Goal: Task Accomplishment & Management: Manage account settings

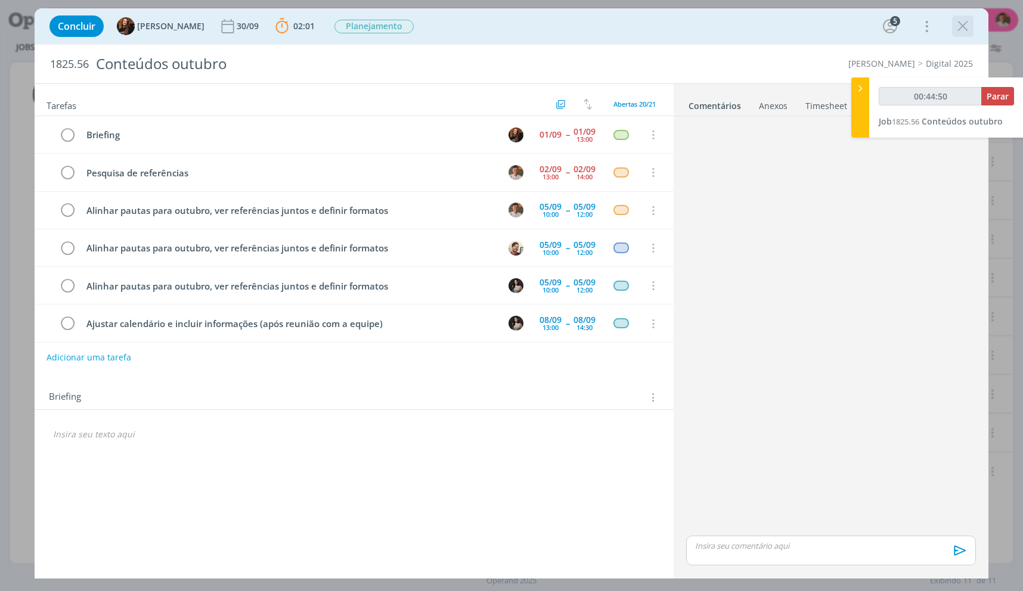
click at [965, 30] on icon "dialog" at bounding box center [963, 26] width 18 height 18
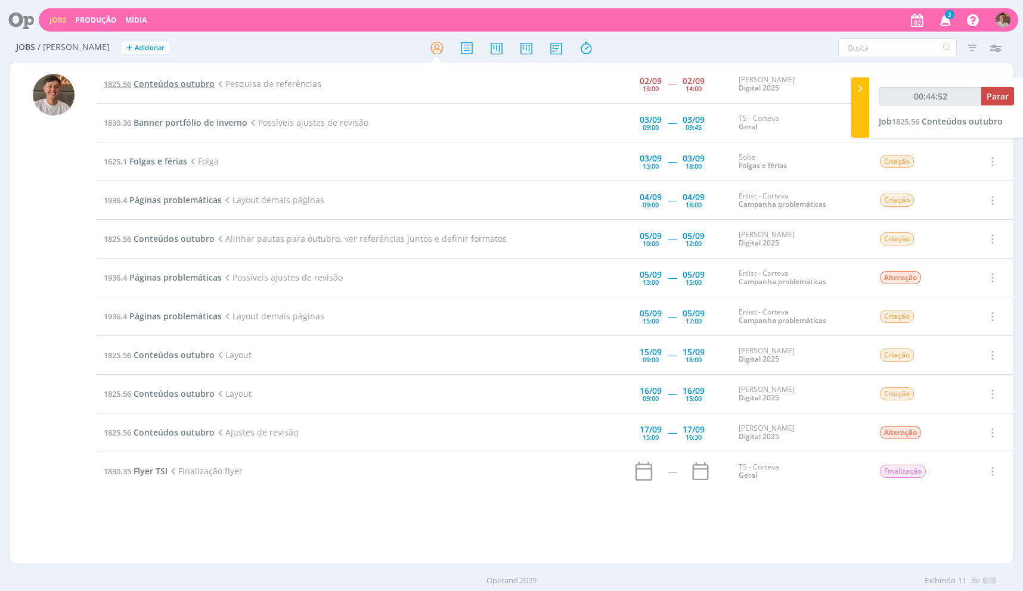
click at [183, 84] on span "Conteúdos outubro" at bounding box center [174, 83] width 81 height 11
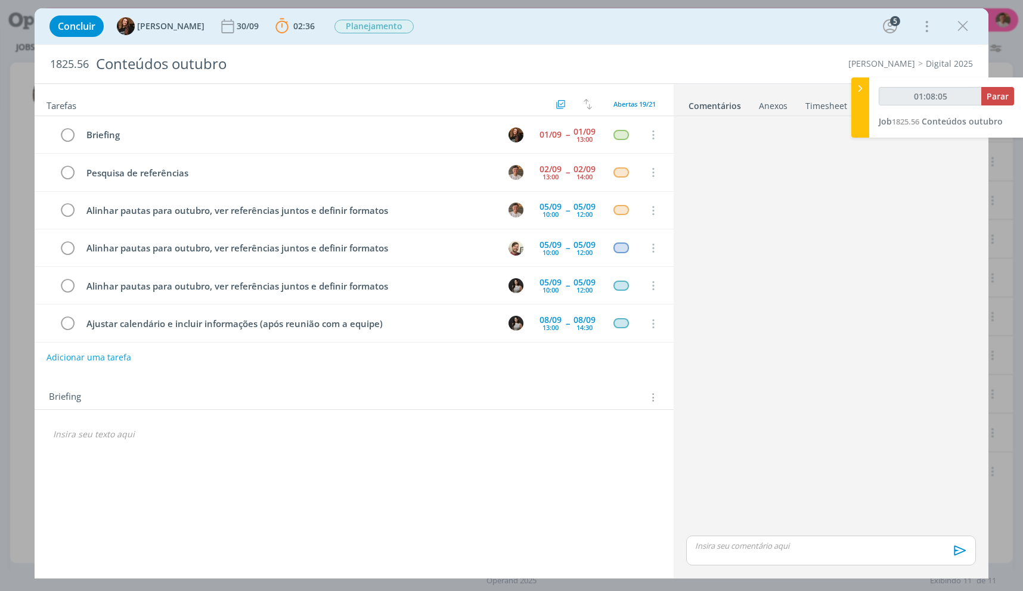
click at [744, 548] on p "dialog" at bounding box center [831, 546] width 271 height 11
type input "01:08:06"
type input "01:08:20"
click at [745, 556] on icon "dialog" at bounding box center [750, 555] width 10 height 10
paste input "[URL][DOMAIN_NAME]"
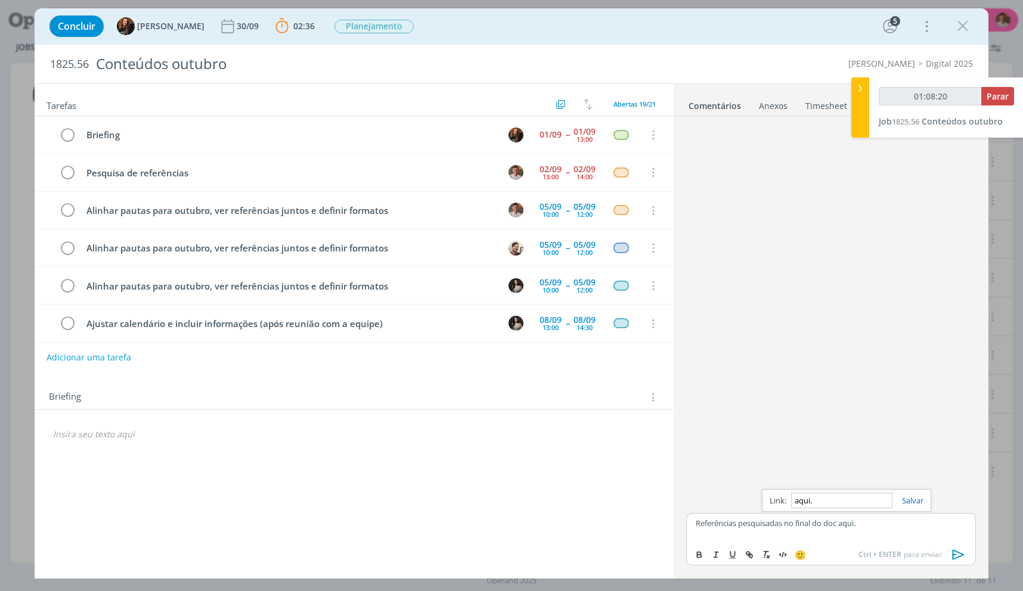
type input "[URL][DOMAIN_NAME]"
type input "01:08:21"
type input "[URL][DOMAIN_NAME]"
click at [909, 504] on link "dialog" at bounding box center [908, 500] width 31 height 11
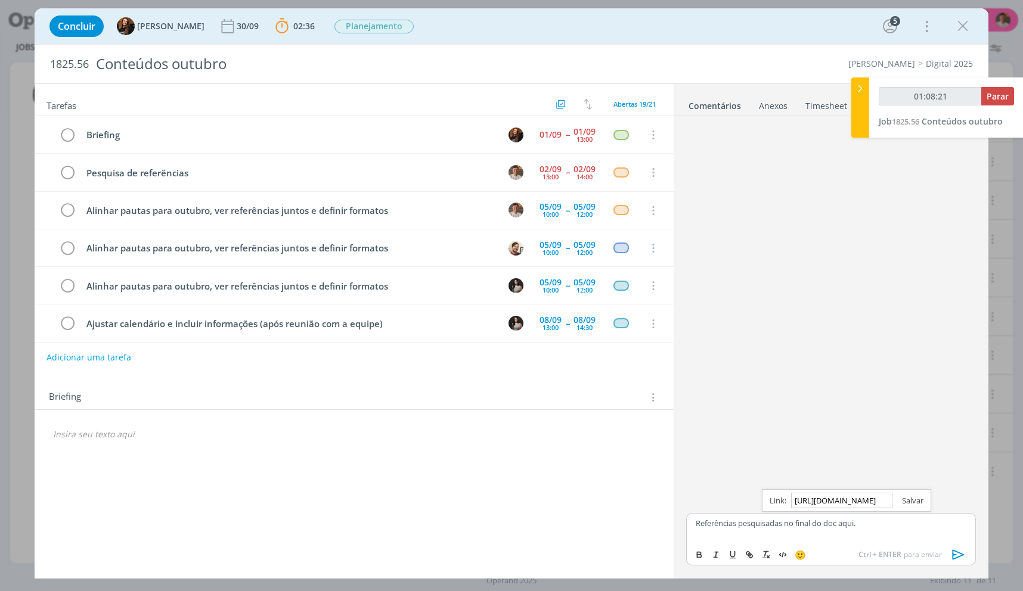
scroll to position [0, 0]
click at [894, 519] on p "Referências pesquisadas no final do doc aqui." at bounding box center [831, 523] width 271 height 11
click at [960, 555] on icon "dialog" at bounding box center [959, 555] width 18 height 18
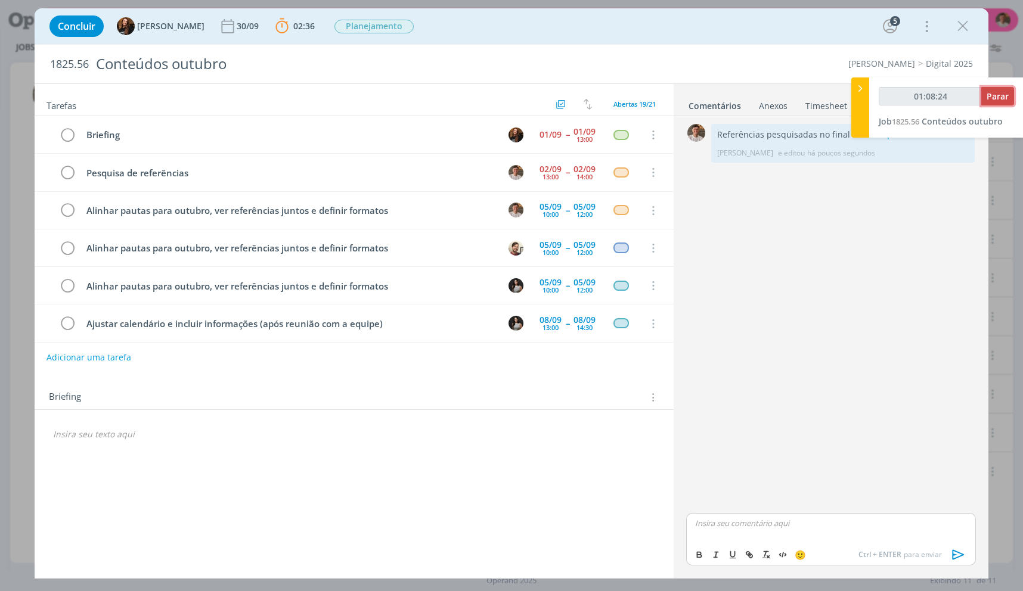
type input "01:08:25"
click at [990, 91] on span "Parar" at bounding box center [998, 96] width 22 height 11
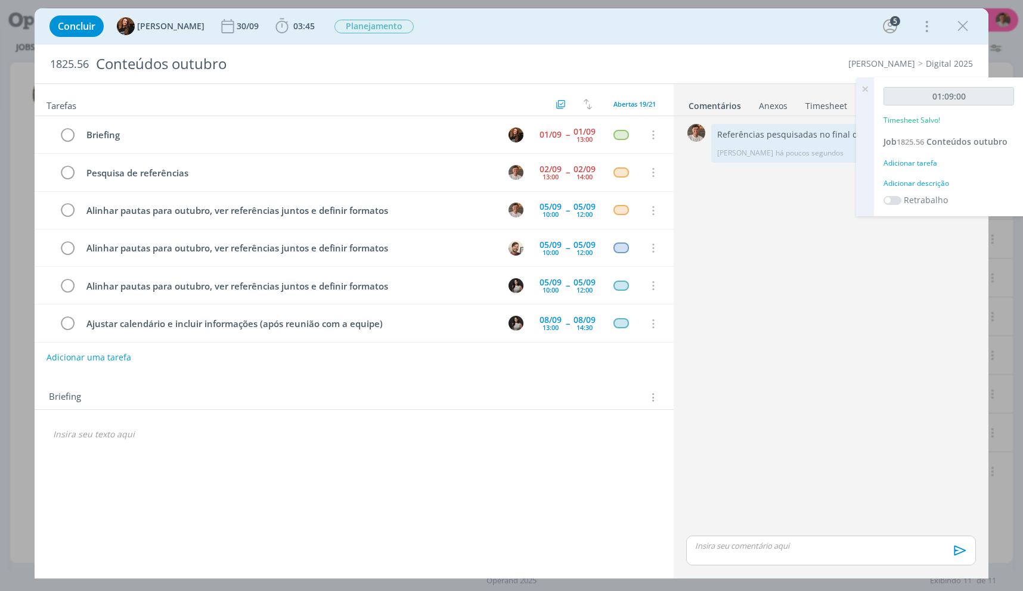
click at [937, 182] on div "Adicionar descrição" at bounding box center [949, 183] width 131 height 11
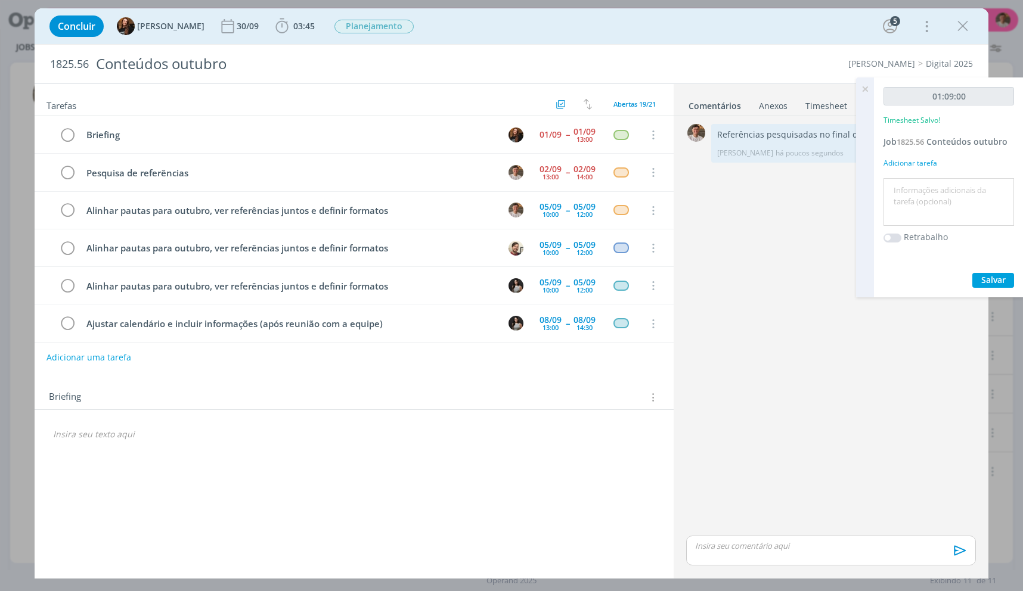
click at [937, 182] on textarea at bounding box center [949, 202] width 125 height 42
type textarea "L"
type textarea "Busca de Ref"
click at [70, 175] on icon "dialog" at bounding box center [67, 173] width 17 height 18
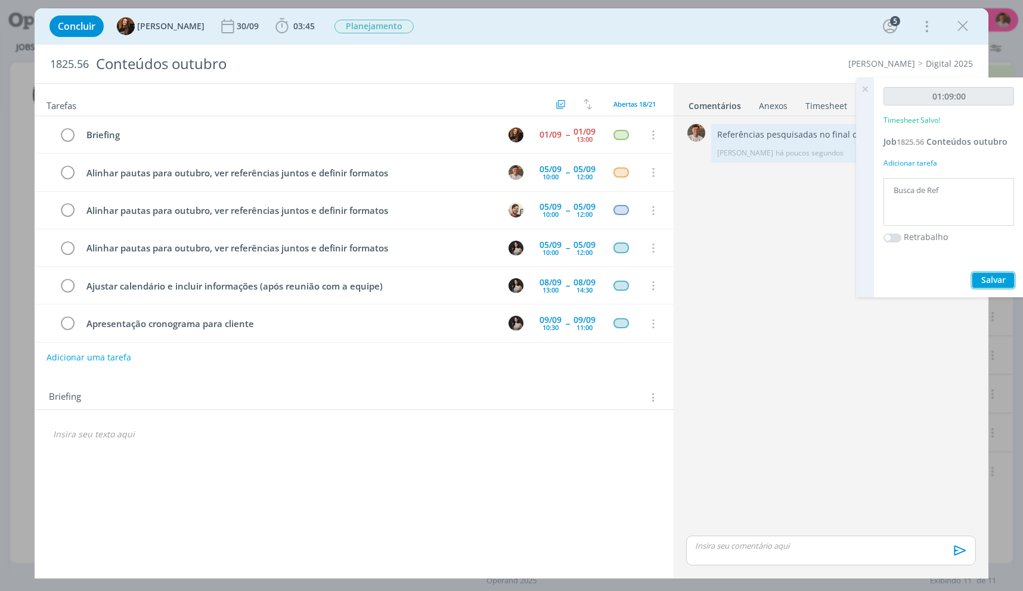
drag, startPoint x: 989, startPoint y: 275, endPoint x: 735, endPoint y: 566, distance: 385.8
click at [989, 275] on span "Salvar" at bounding box center [993, 279] width 24 height 11
click at [870, 88] on icon at bounding box center [864, 89] width 21 height 23
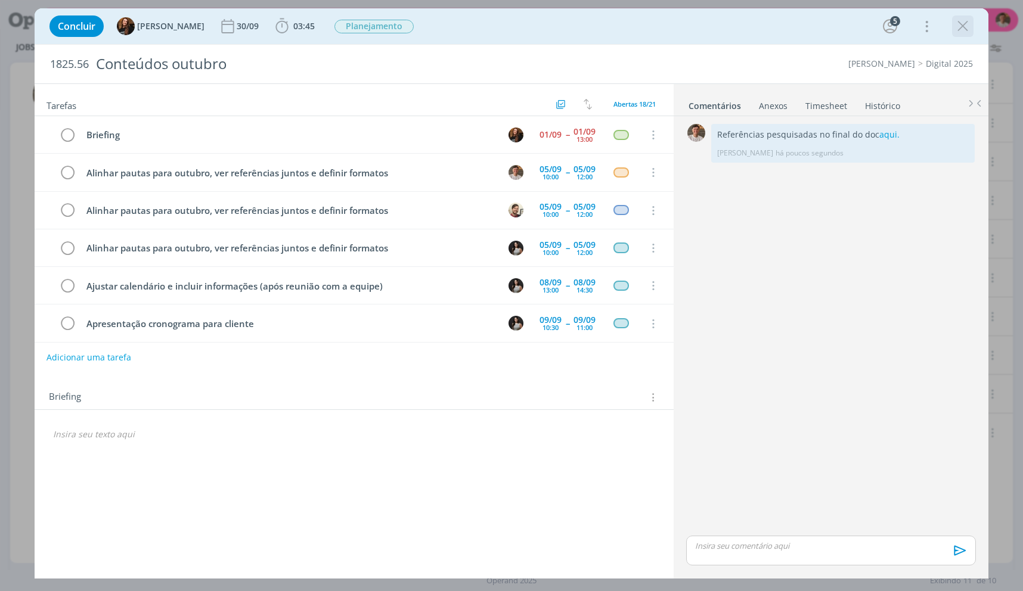
click at [954, 26] on icon "dialog" at bounding box center [963, 26] width 18 height 18
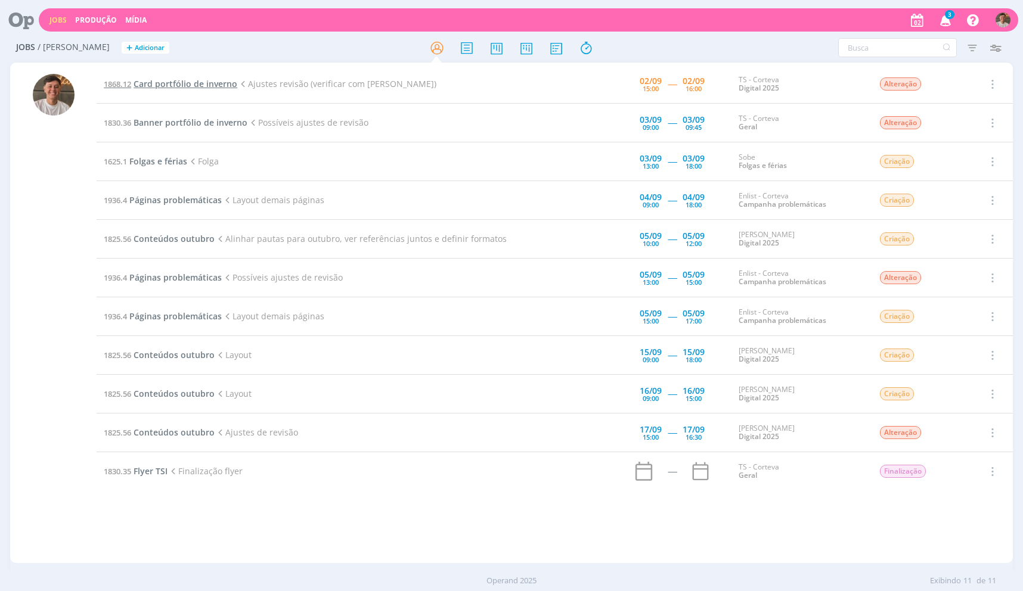
click at [199, 86] on span "Card portfólio de inverno" at bounding box center [186, 83] width 104 height 11
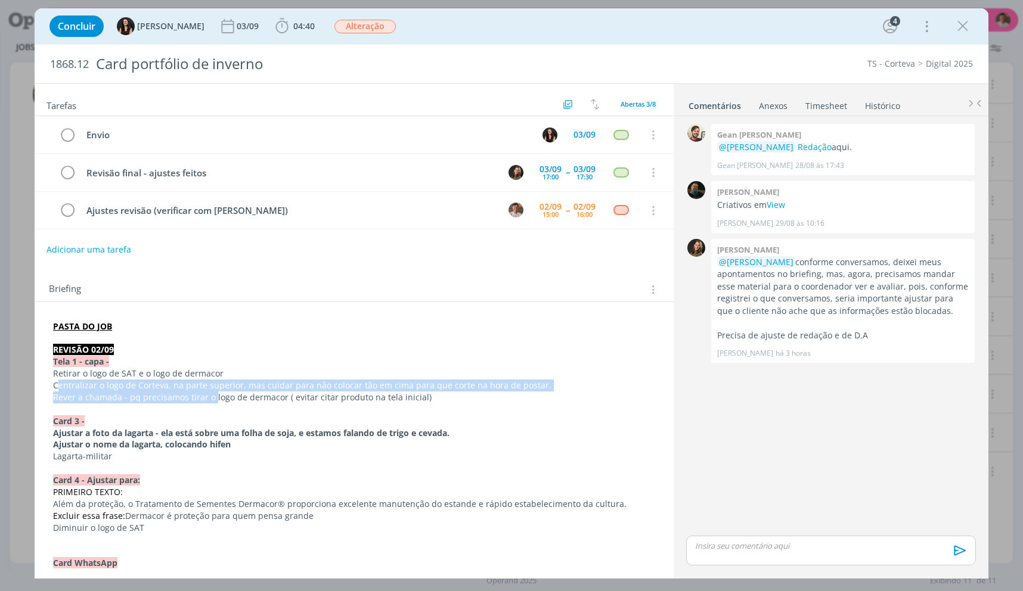
drag, startPoint x: 58, startPoint y: 386, endPoint x: 213, endPoint y: 398, distance: 155.5
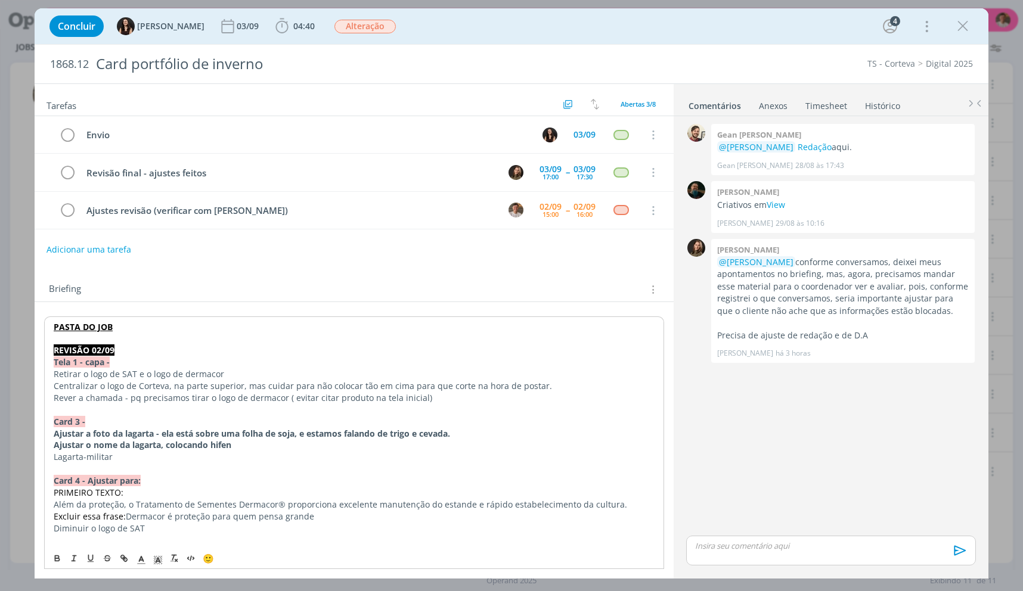
click at [199, 377] on p "Retirar o logo de SAT e o logo de dermacor" at bounding box center [354, 374] width 601 height 12
click at [208, 388] on p "Centralizar o logo de Corteva, na parte superior, mas cuidar para não colocar t…" at bounding box center [354, 386] width 601 height 12
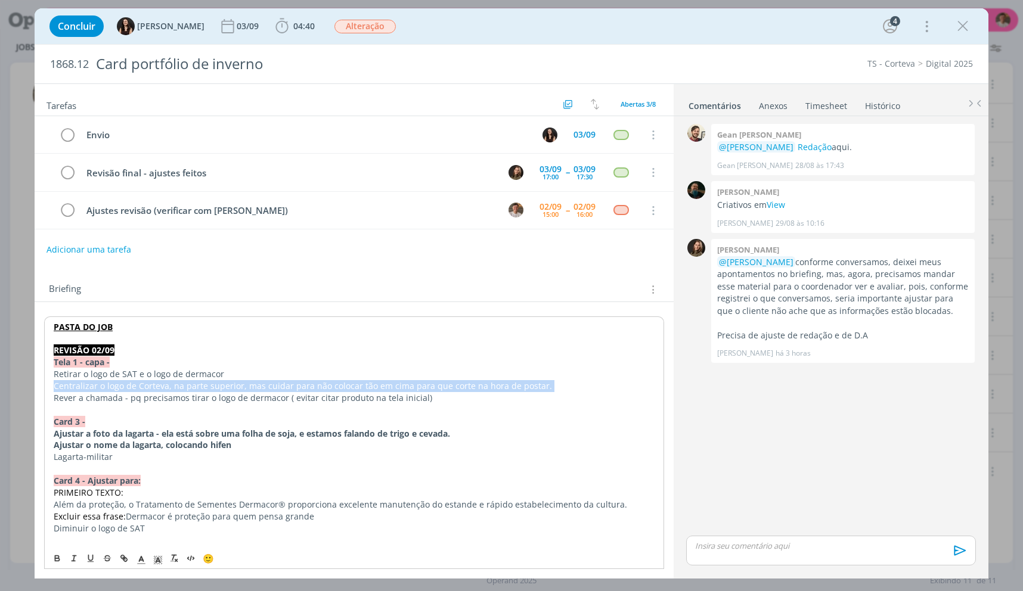
click at [208, 388] on p "Centralizar o logo de Corteva, na parte superior, mas cuidar para não colocar t…" at bounding box center [354, 386] width 601 height 12
click at [399, 383] on p "Centralizar o logo de Corteva, na parte superior, mas cuidar para não colocar t…" at bounding box center [354, 386] width 601 height 12
click at [411, 386] on p "Centralizar o logo de Corteva, na parte superior, mas cuidar para não colocar t…" at bounding box center [354, 386] width 601 height 12
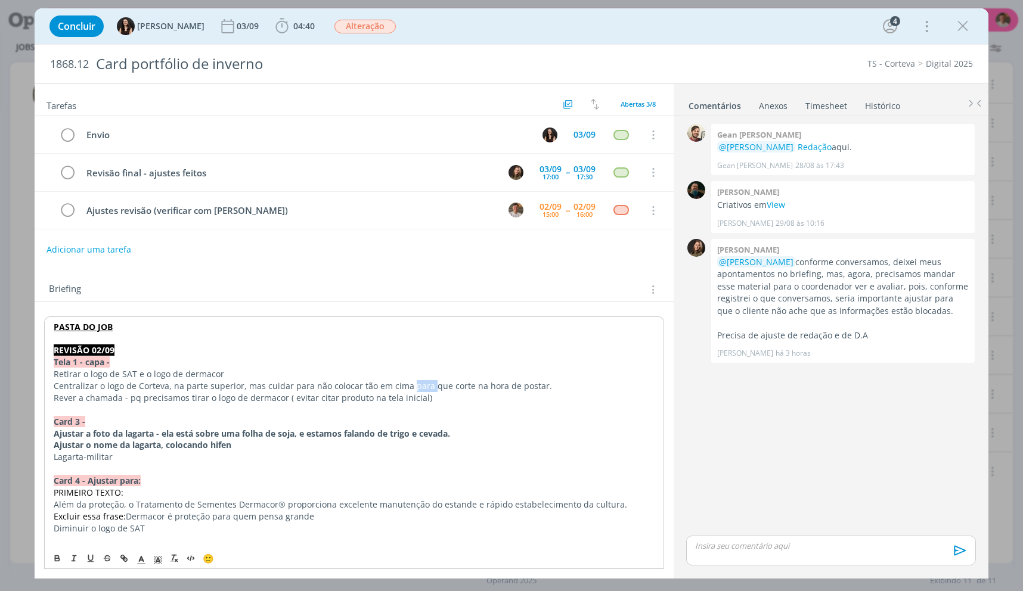
click at [411, 386] on p "Centralizar o logo de Corteva, na parte superior, mas cuidar para não colocar t…" at bounding box center [354, 386] width 601 height 12
click at [483, 402] on p "Rever a chamada - pq precisamos tirar o logo de dermacor ( evitar citar produto…" at bounding box center [354, 398] width 601 height 12
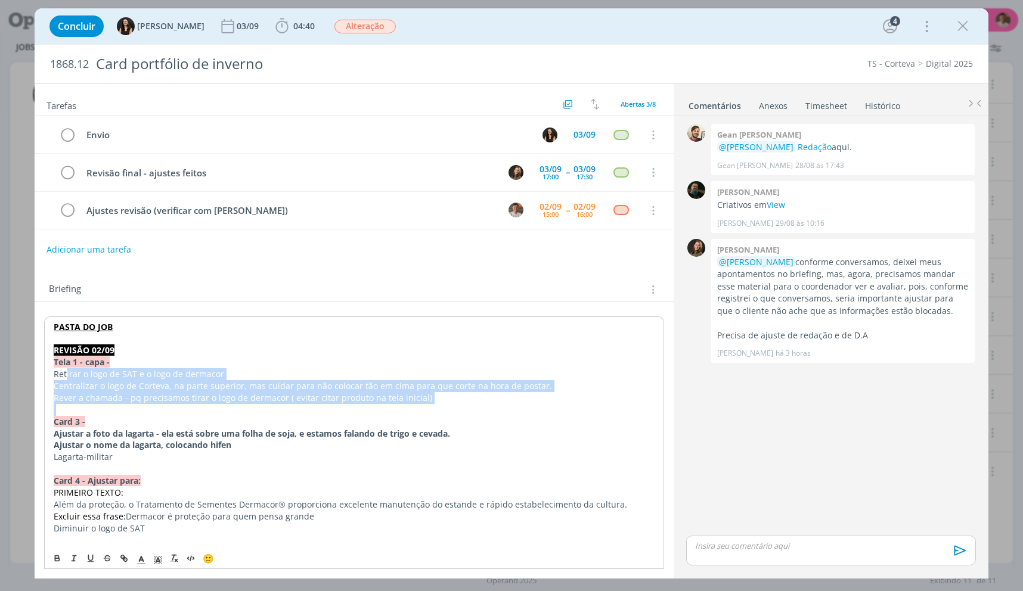
drag, startPoint x: 476, startPoint y: 408, endPoint x: 65, endPoint y: 380, distance: 412.4
click at [405, 414] on p "dialog" at bounding box center [354, 410] width 601 height 12
drag, startPoint x: 421, startPoint y: 397, endPoint x: 61, endPoint y: 367, distance: 361.4
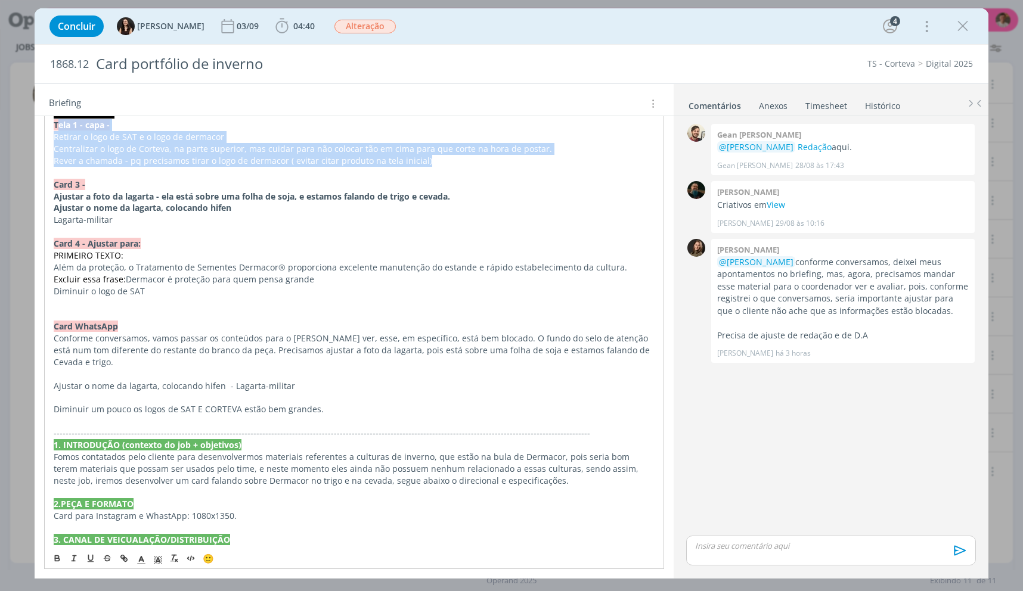
scroll to position [239, 0]
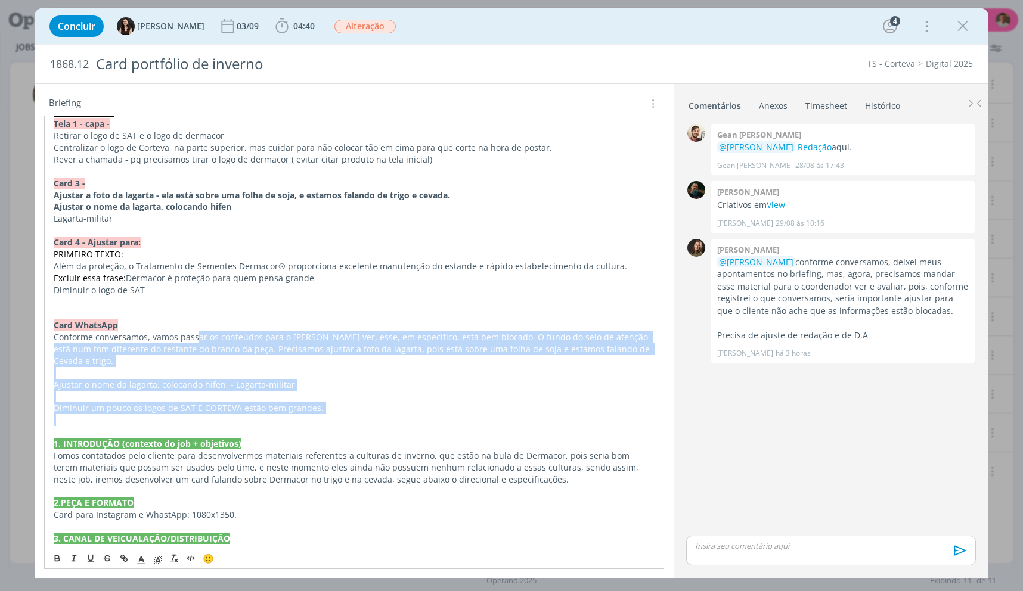
drag, startPoint x: 198, startPoint y: 340, endPoint x: 597, endPoint y: 419, distance: 406.6
click at [597, 419] on div "PASTA DO JOB REVISÃO 02/09 Tela 1 - capa - Retirar o logo de SAT e o logo de de…" at bounding box center [354, 503] width 620 height 850
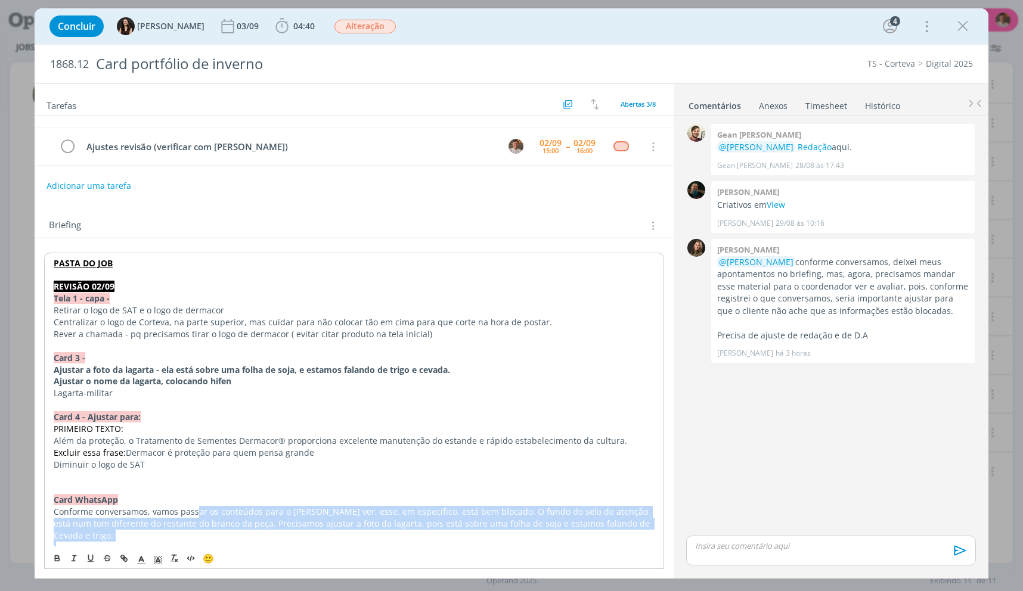
scroll to position [0, 0]
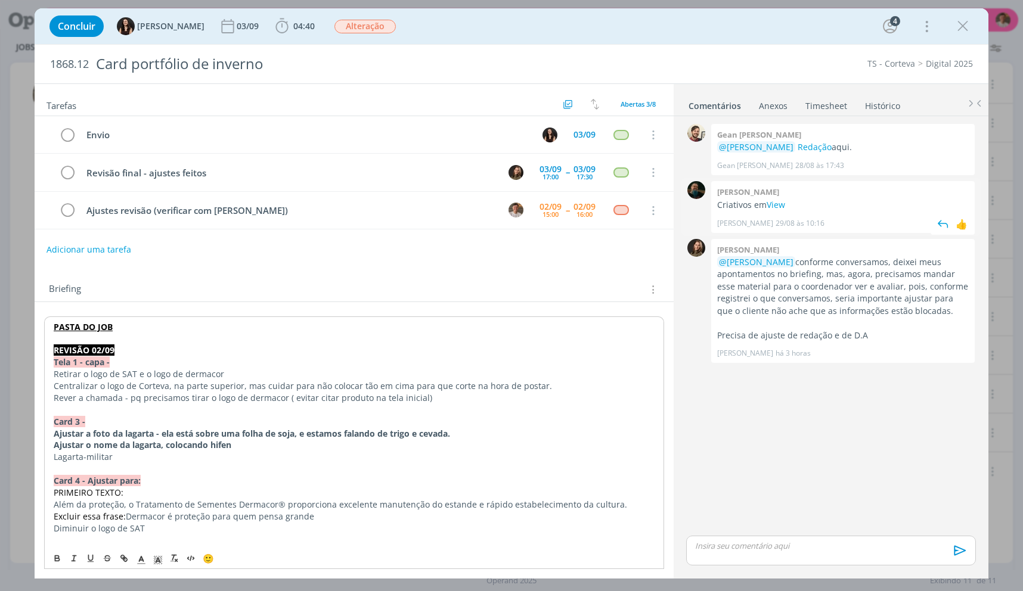
click at [783, 213] on div "[PERSON_NAME] [DATE] 10:16 👍" at bounding box center [843, 220] width 252 height 17
click at [782, 204] on link "View" at bounding box center [776, 204] width 18 height 11
click at [274, 21] on icon "dialog" at bounding box center [282, 26] width 18 height 18
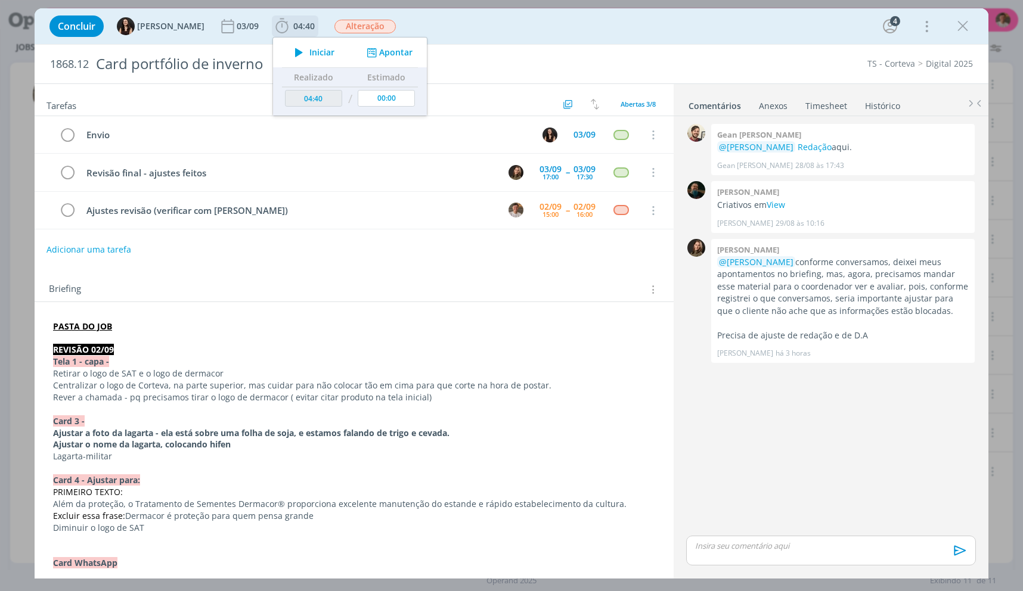
click at [292, 50] on icon "dialog" at bounding box center [299, 53] width 21 height 16
click at [298, 343] on p "dialog" at bounding box center [354, 339] width 602 height 12
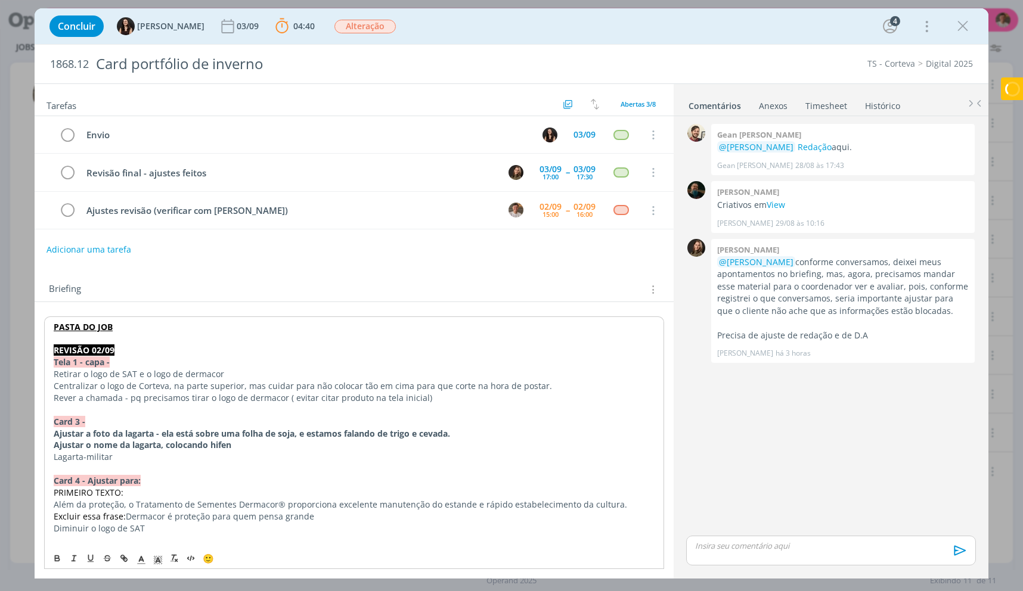
drag, startPoint x: 256, startPoint y: 368, endPoint x: 84, endPoint y: 358, distance: 172.0
click at [88, 360] on p "Tela 1 - capa -" at bounding box center [354, 363] width 601 height 12
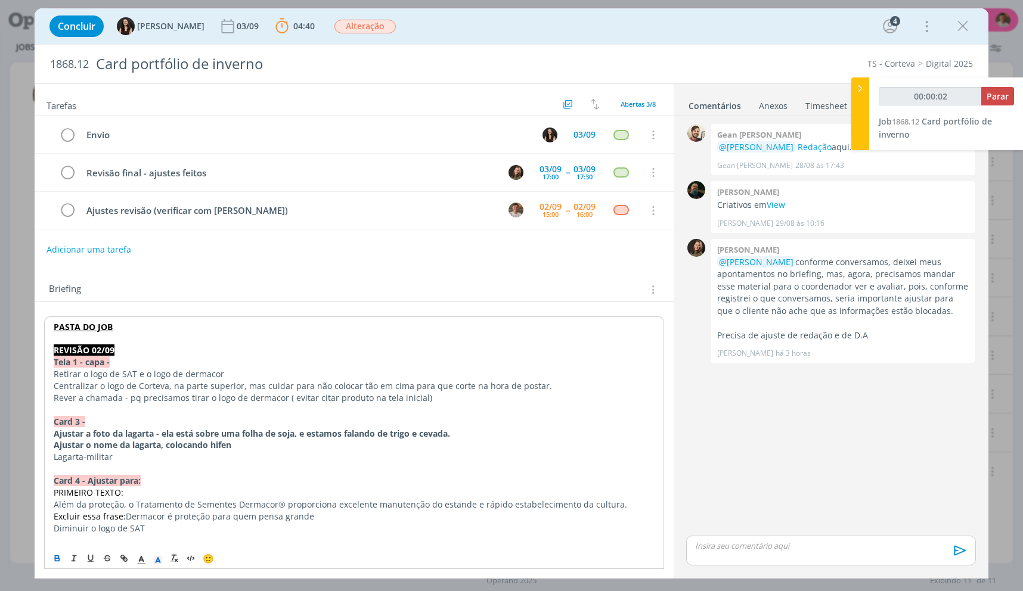
click at [123, 408] on p "dialog" at bounding box center [354, 410] width 601 height 12
click at [137, 397] on p "Rever a chamada - pq precisamos tirar o logo de dermacor ( evitar citar produto…" at bounding box center [354, 398] width 601 height 12
click at [244, 398] on p "Rever a chamada - pq precisamos tirar o logo de dermacor ( evitar citar produto…" at bounding box center [354, 398] width 602 height 12
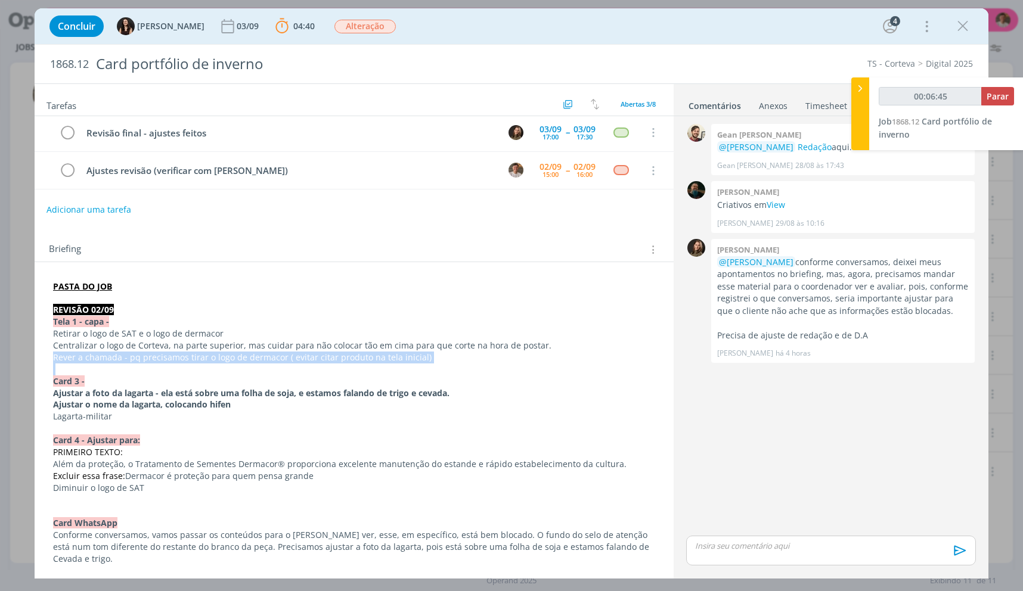
scroll to position [119, 0]
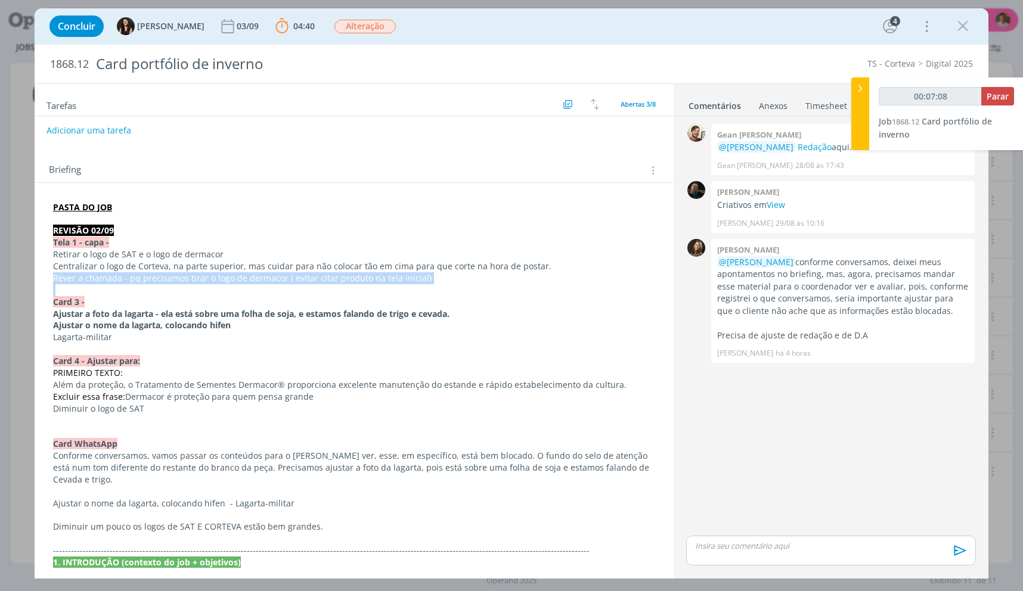
click at [967, 28] on icon "dialog" at bounding box center [963, 26] width 18 height 18
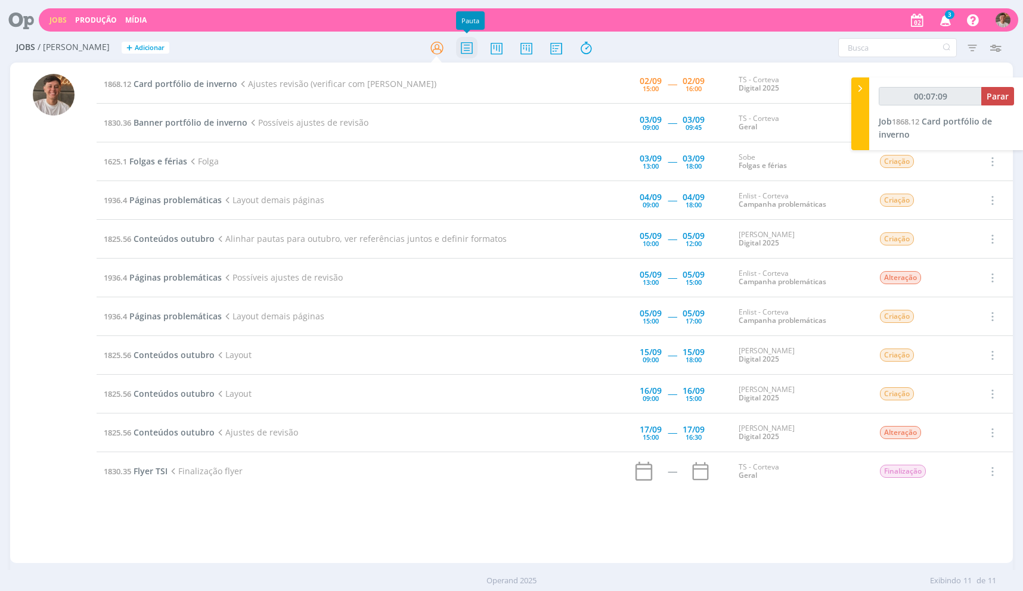
click at [462, 49] on icon at bounding box center [466, 47] width 21 height 23
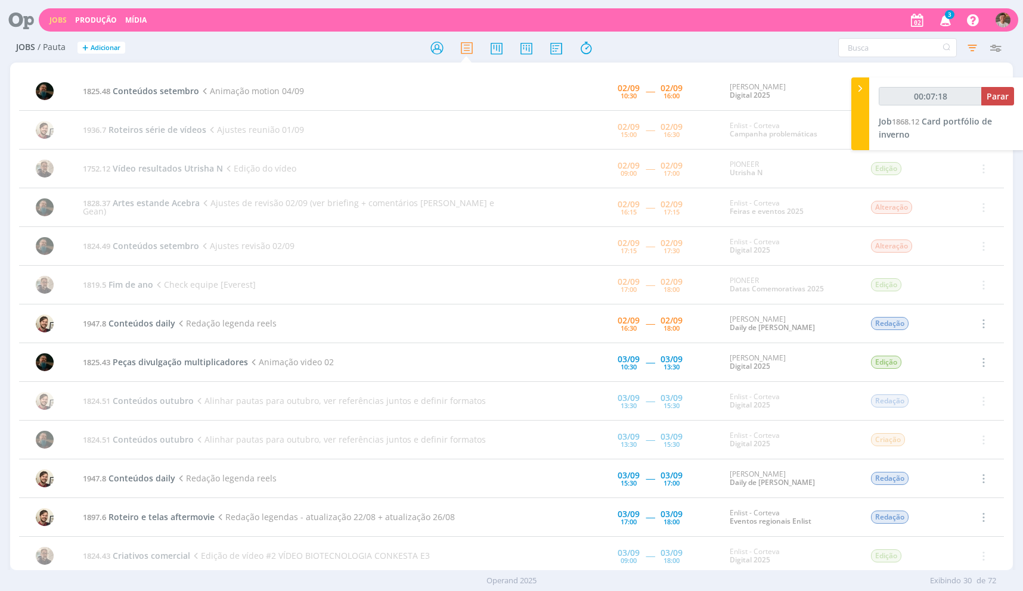
drag, startPoint x: 218, startPoint y: 128, endPoint x: 334, endPoint y: 147, distance: 117.2
click at [334, 147] on td "1936.7 Roteiros série de vídeos Ajustes reunião 01/09" at bounding box center [291, 130] width 430 height 39
click at [590, 59] on icon at bounding box center [585, 47] width 21 height 23
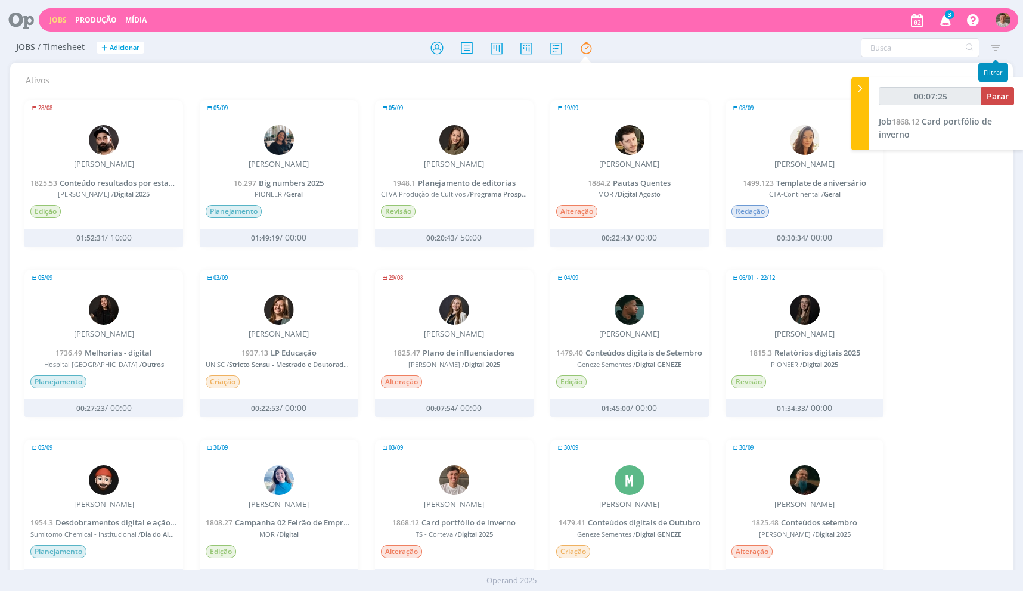
drag, startPoint x: 995, startPoint y: 42, endPoint x: 999, endPoint y: 56, distance: 14.2
click at [995, 42] on icon "button" at bounding box center [994, 47] width 21 height 21
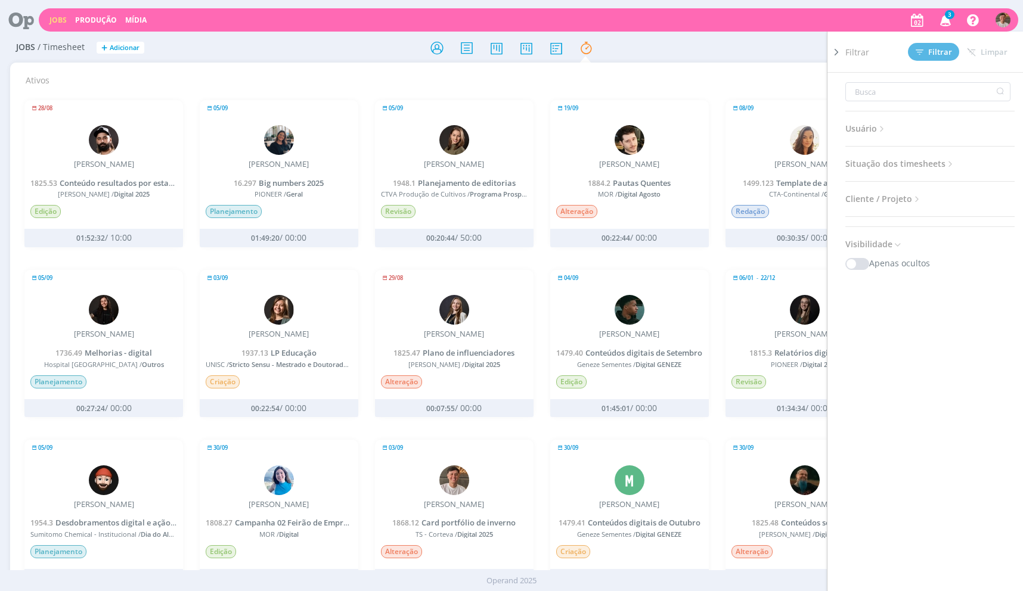
click at [863, 125] on span "Usuário" at bounding box center [867, 129] width 42 height 16
type input "00:07:27"
click at [866, 150] on icon "button" at bounding box center [856, 153] width 23 height 23
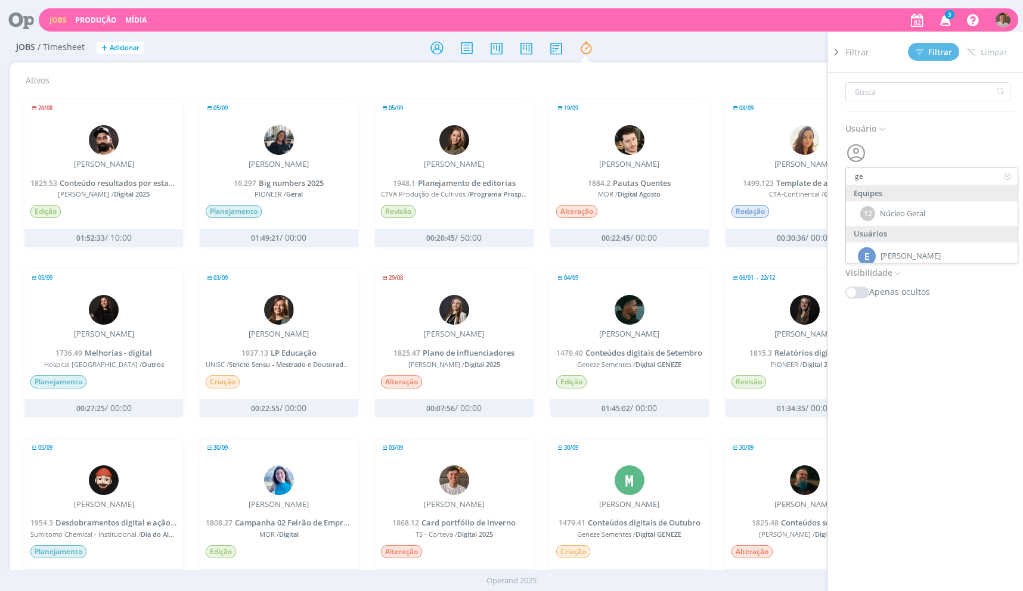
type input "gea"
type input "00:07:28"
type input "gea"
click at [897, 210] on span "Gean [PERSON_NAME]" at bounding box center [921, 215] width 80 height 10
click at [936, 50] on span "Filtrar" at bounding box center [934, 52] width 36 height 8
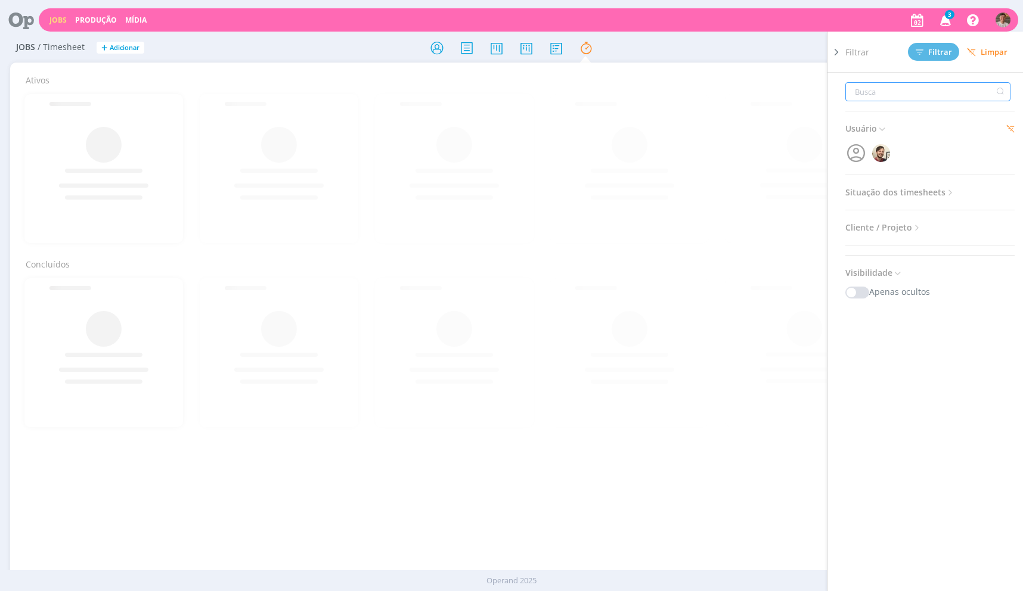
click at [890, 96] on input "text" at bounding box center [928, 91] width 165 height 19
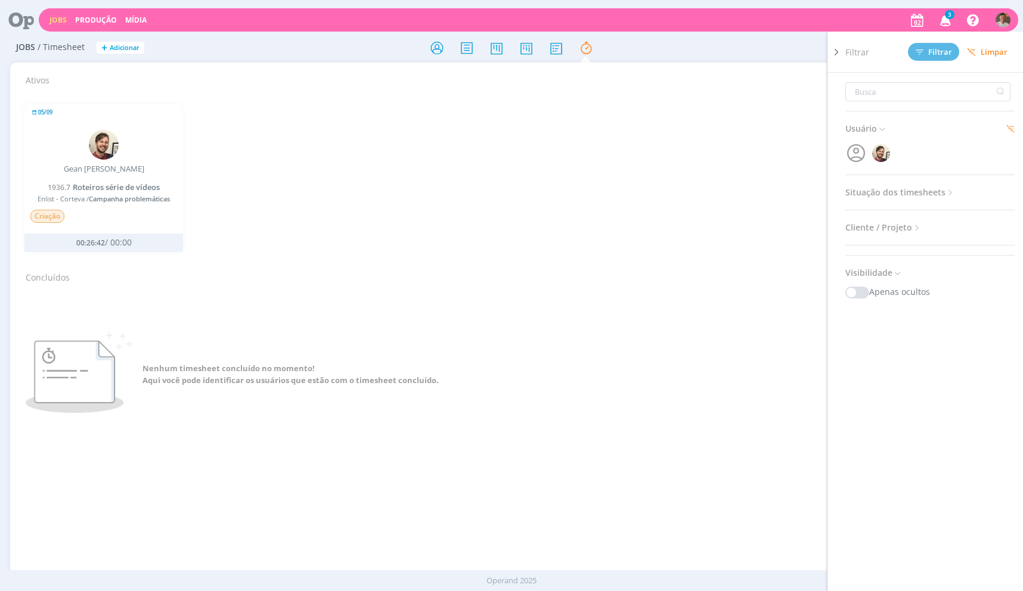
click at [840, 155] on div at bounding box center [837, 308] width 18 height 552
click at [843, 154] on div at bounding box center [837, 308] width 18 height 552
drag, startPoint x: 851, startPoint y: 155, endPoint x: 872, endPoint y: 175, distance: 28.7
click at [851, 156] on icon "button" at bounding box center [856, 153] width 23 height 23
type input "00:07:35"
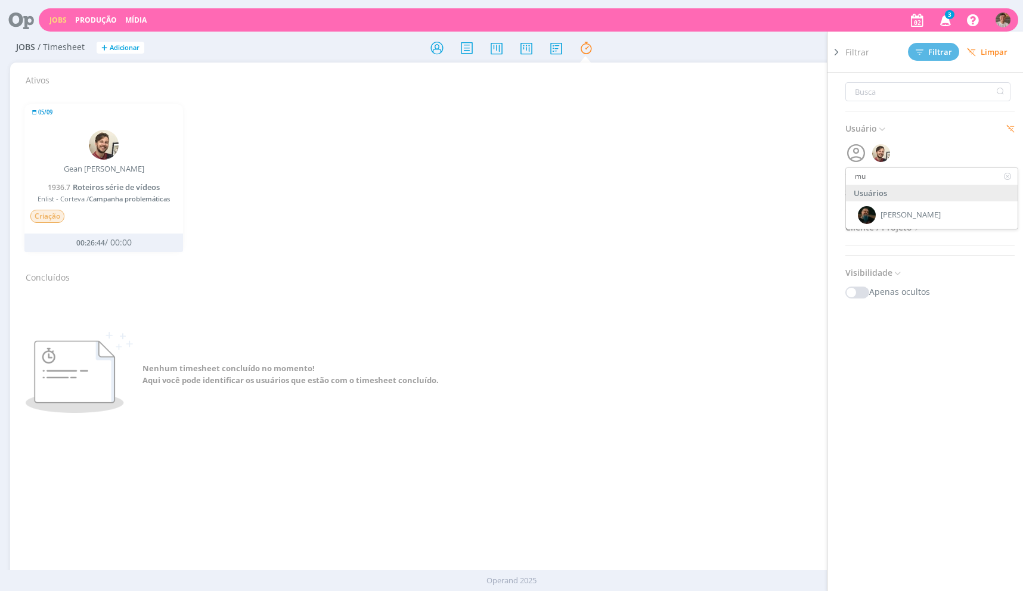
type input "mur"
type input "00:07:36"
type input "muri"
type input "00:07:37"
type input "muri"
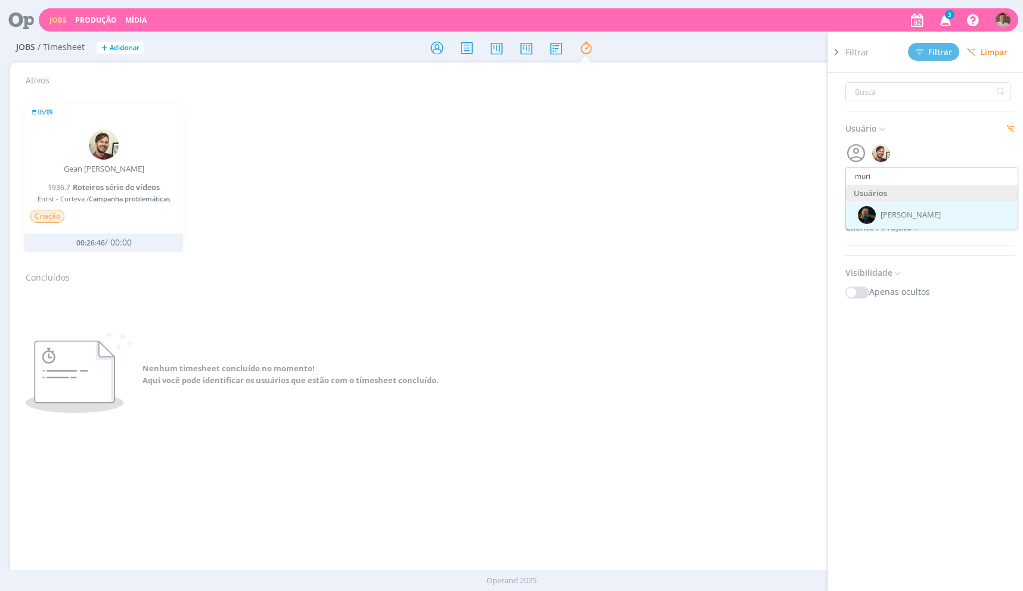
click at [902, 203] on div "[PERSON_NAME]" at bounding box center [932, 215] width 172 height 27
click at [939, 54] on span "Filtrar" at bounding box center [934, 52] width 36 height 8
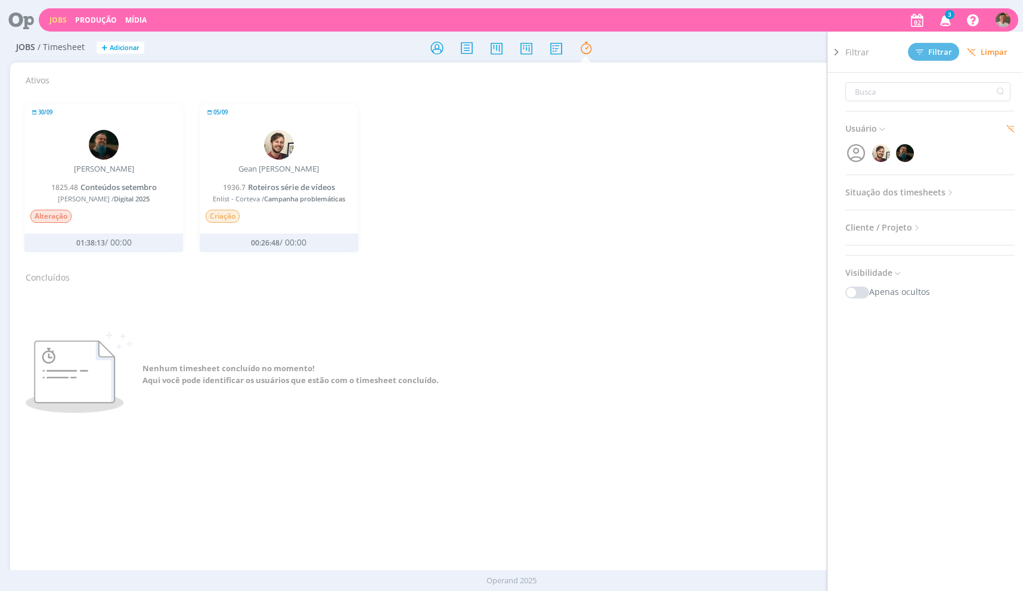
click at [721, 145] on div "30/09 [PERSON_NAME] 1825.48 Conteúdos setembro [PERSON_NAME] / Digital 2025 Alt…" at bounding box center [511, 175] width 991 height 179
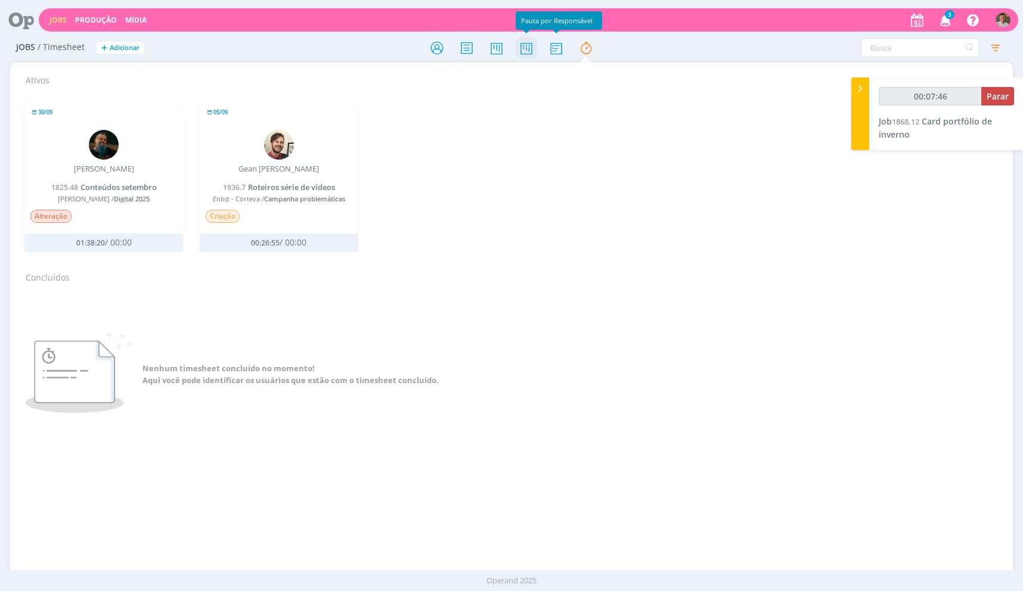
click at [531, 47] on icon at bounding box center [526, 47] width 21 height 23
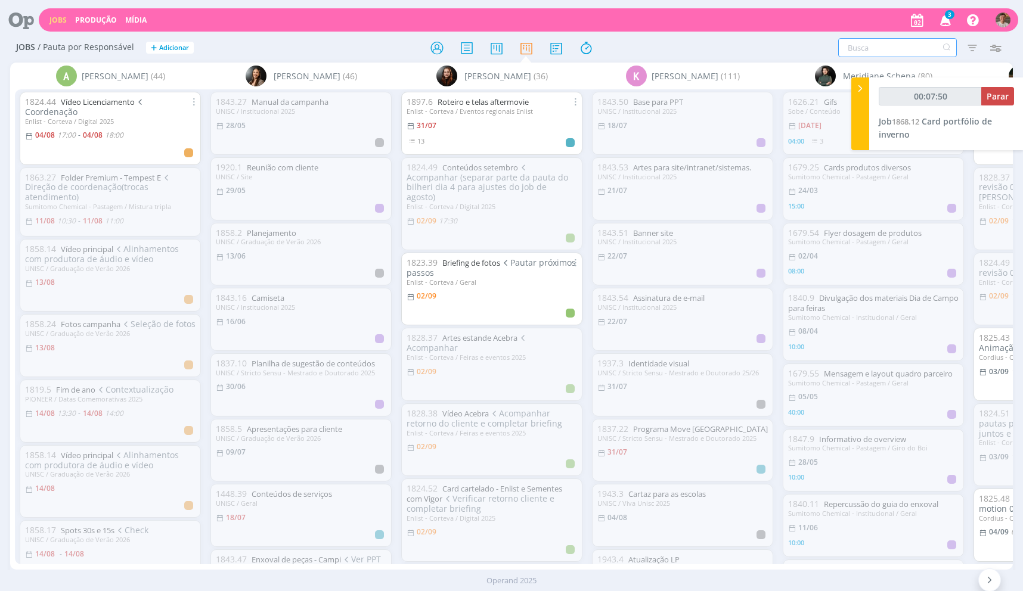
click at [886, 51] on input "text" at bounding box center [897, 47] width 119 height 19
type input "00:07:51"
type input "gean"
type input "00:07:52"
type input "gean"
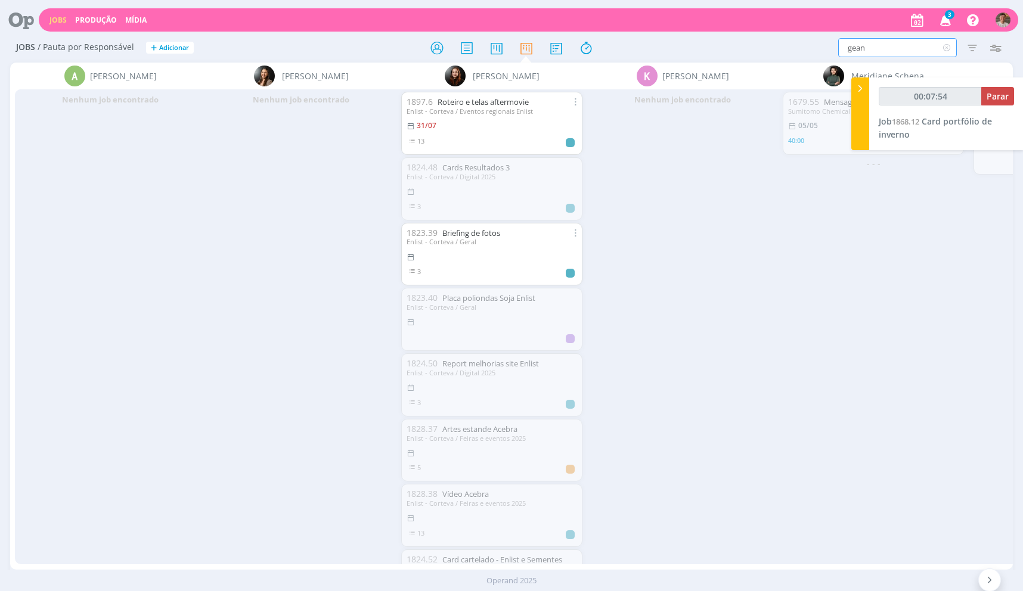
type input "00:07:55"
type input "g"
type input "00:07:56"
click at [967, 48] on icon "button" at bounding box center [972, 47] width 21 height 21
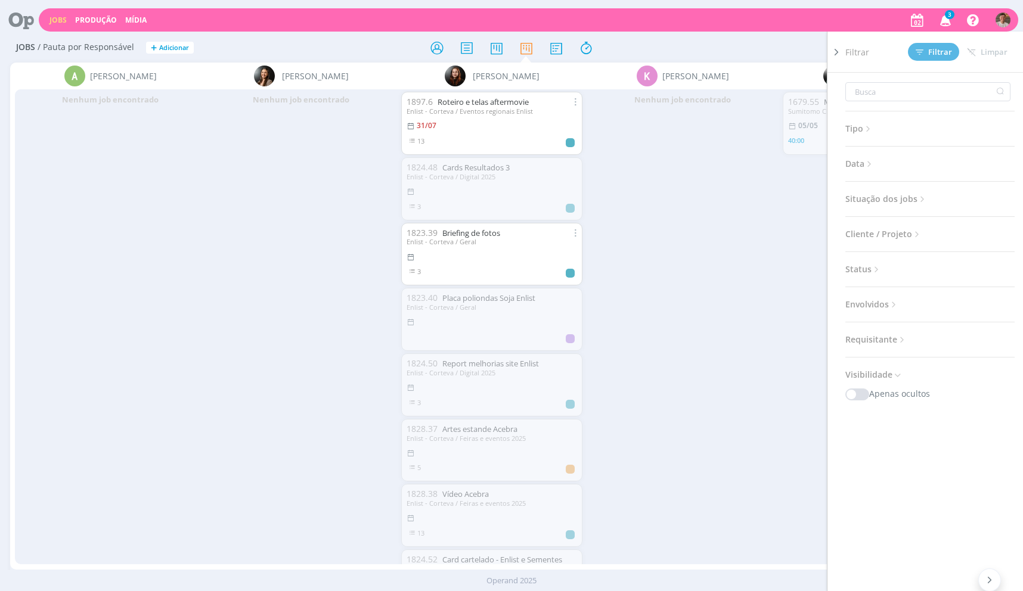
type input "00:07:57"
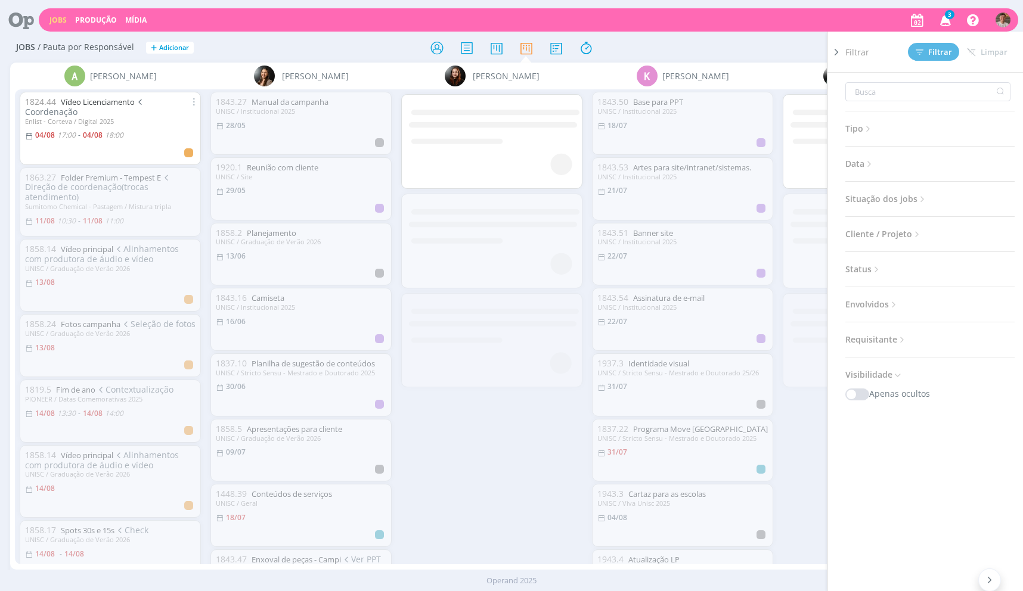
click at [885, 236] on span "Cliente / Projeto" at bounding box center [884, 235] width 77 height 16
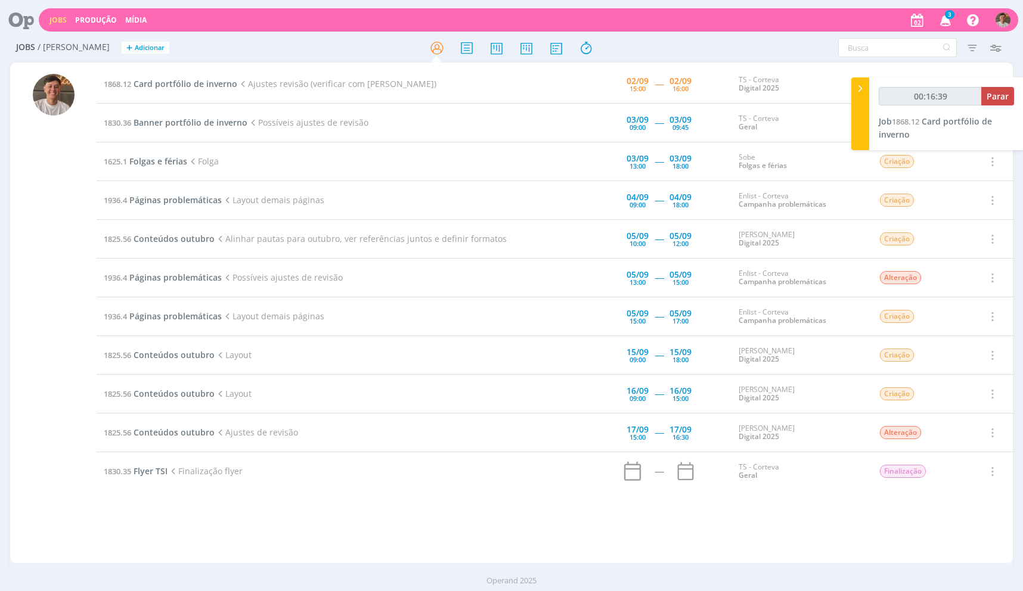
click at [184, 70] on td "1868.12 Card portfólio de inverno Ajustes revisão (verificar com [PERSON_NAME])" at bounding box center [306, 84] width 418 height 39
click at [193, 84] on span "Card portfólio de inverno" at bounding box center [186, 83] width 104 height 11
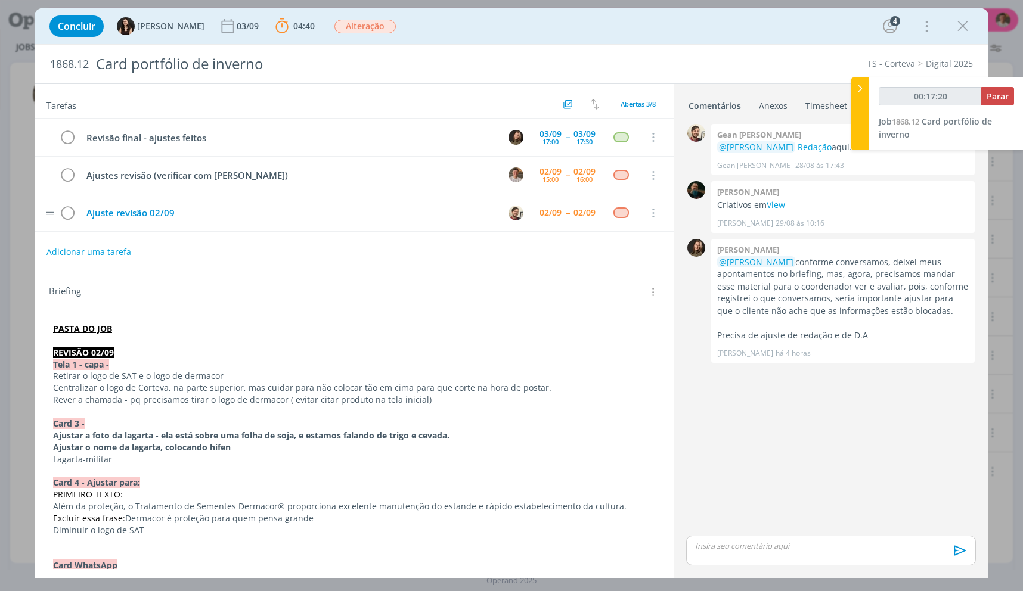
scroll to position [179, 0]
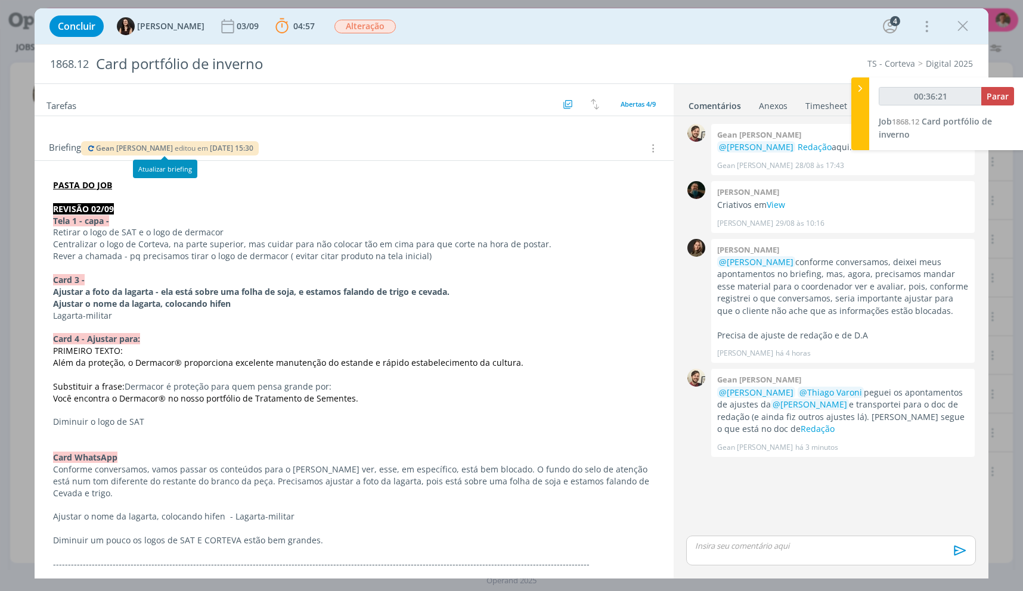
click at [91, 145] on icon "dialog" at bounding box center [91, 148] width 10 height 7
click at [801, 427] on link "Redação" at bounding box center [818, 428] width 34 height 11
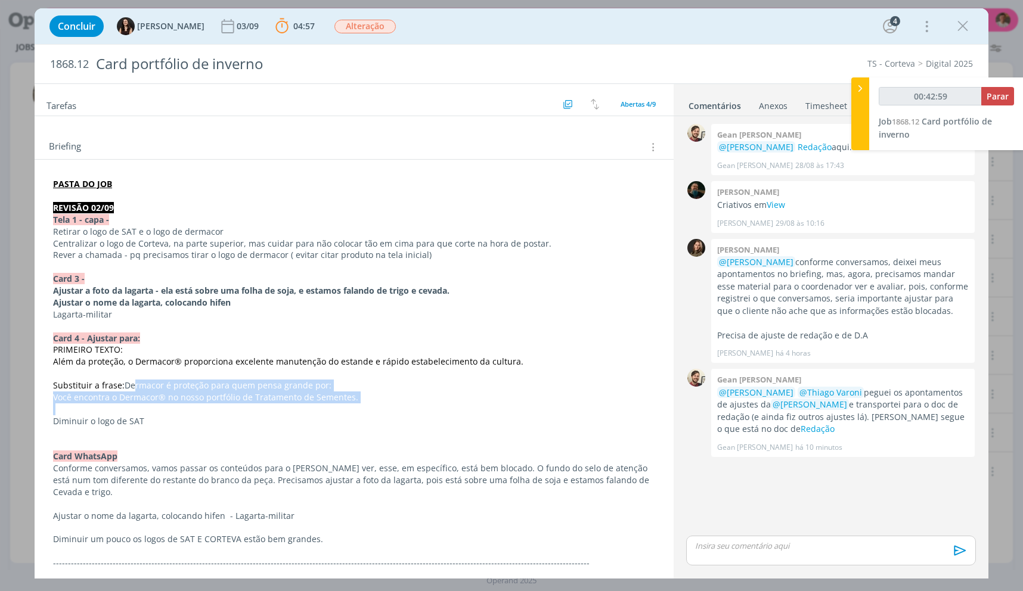
drag, startPoint x: 130, startPoint y: 391, endPoint x: 156, endPoint y: 407, distance: 31.1
drag, startPoint x: 106, startPoint y: 394, endPoint x: 899, endPoint y: 478, distance: 796.8
click at [106, 394] on span "Você encontra o Dermacor® no nosso portfólio de Tratamento de Sementes." at bounding box center [205, 397] width 305 height 11
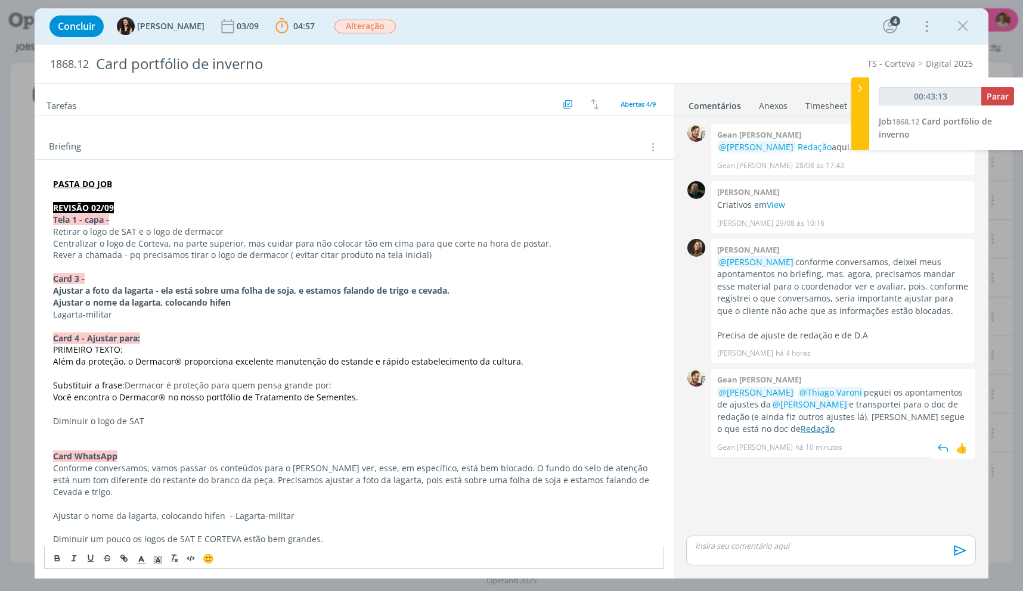
drag, startPoint x: 751, startPoint y: 431, endPoint x: 745, endPoint y: 432, distance: 6.1
click at [750, 431] on p "@Isabelle Silva @Thiago Varoni peguei os apontamentos de ajustes da @Julia Abic…" at bounding box center [843, 411] width 252 height 49
click at [801, 433] on link "Redação" at bounding box center [818, 428] width 34 height 11
type input "01:12:16"
